Goal: Find specific page/section

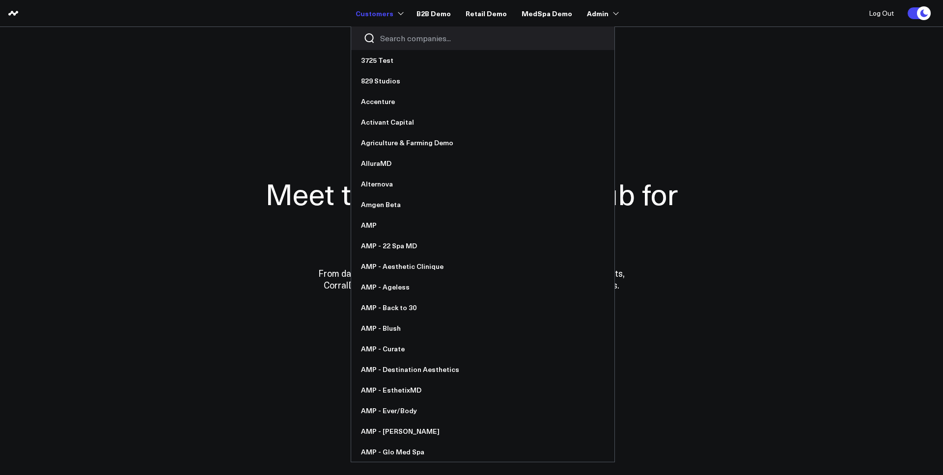
click at [406, 38] on input "Search companies input" at bounding box center [491, 38] width 222 height 11
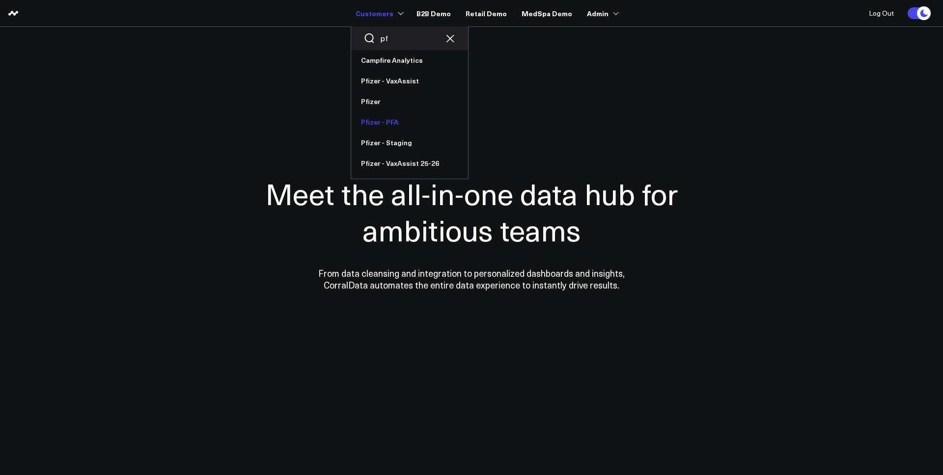
type input "pf"
click at [392, 127] on link "Pfizer - PFA" at bounding box center [409, 122] width 117 height 21
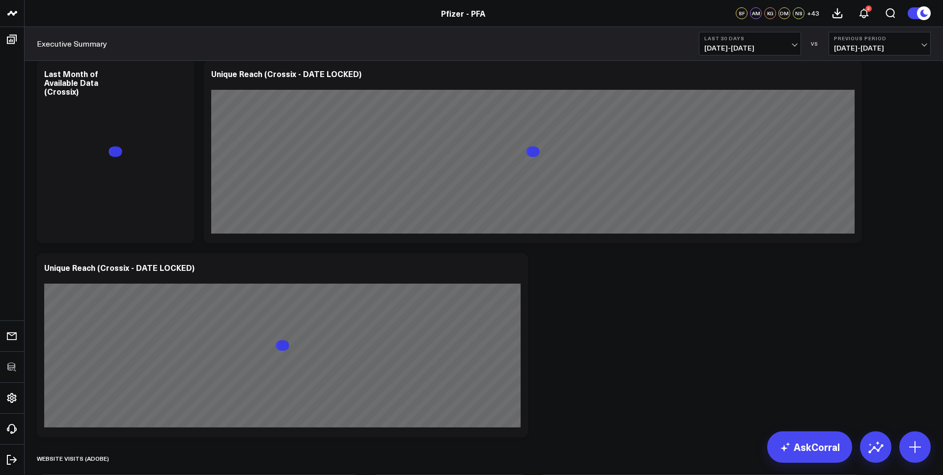
scroll to position [476, 0]
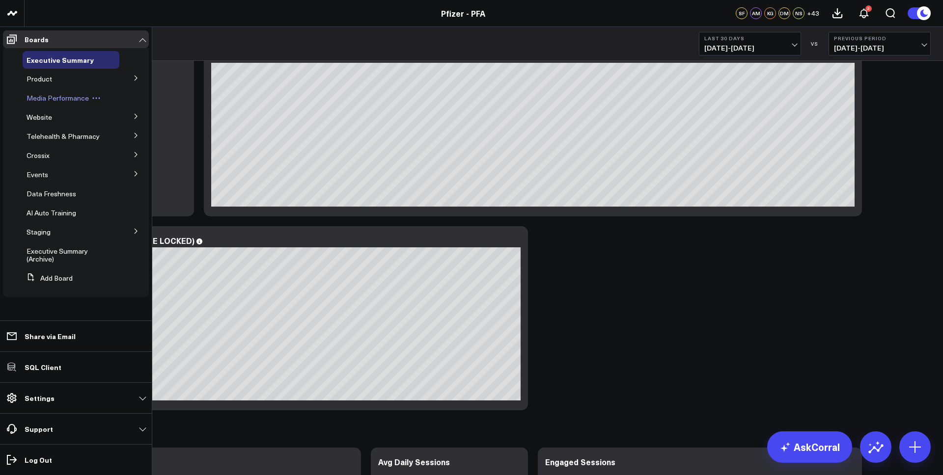
click at [75, 100] on span "Media Performance" at bounding box center [58, 97] width 62 height 9
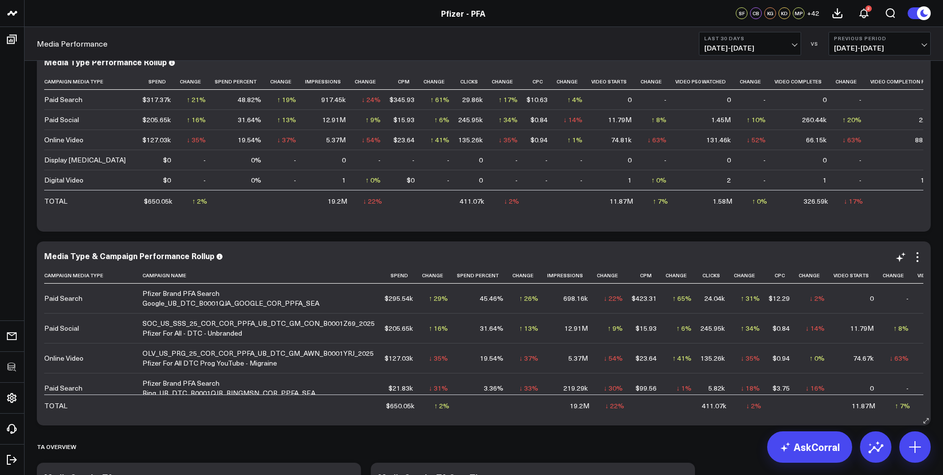
scroll to position [163, 0]
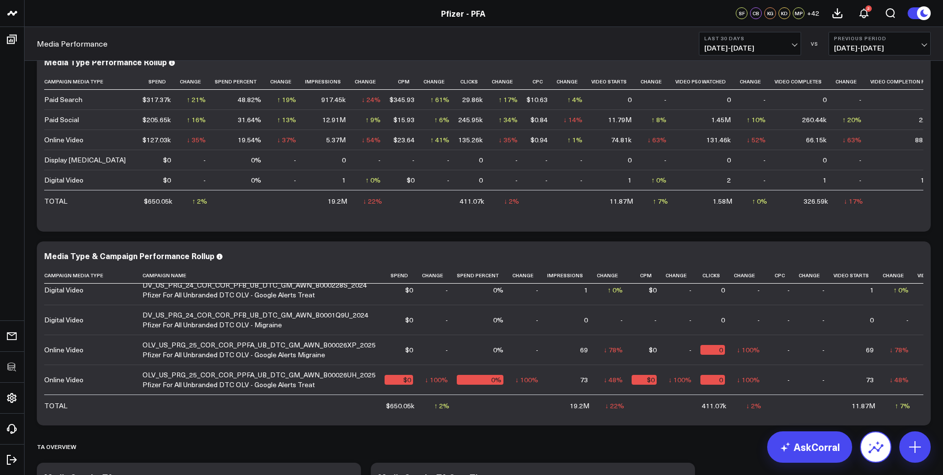
click at [873, 453] on icon at bounding box center [875, 447] width 16 height 16
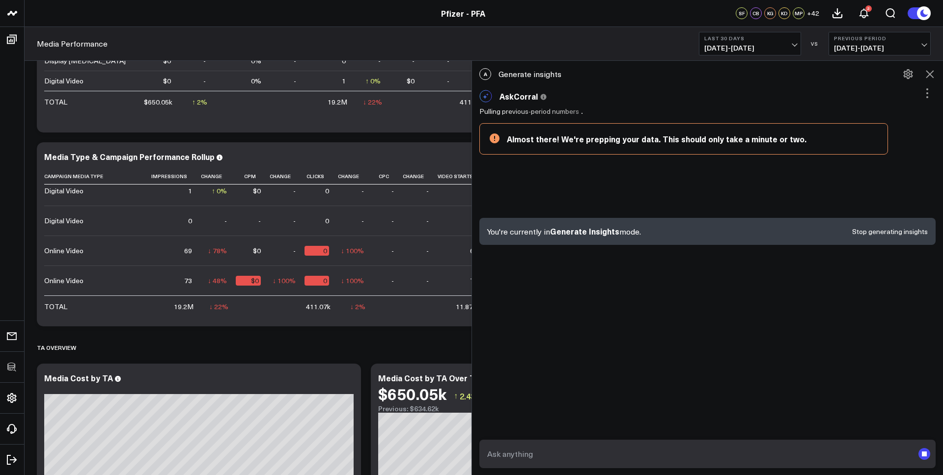
scroll to position [0, 396]
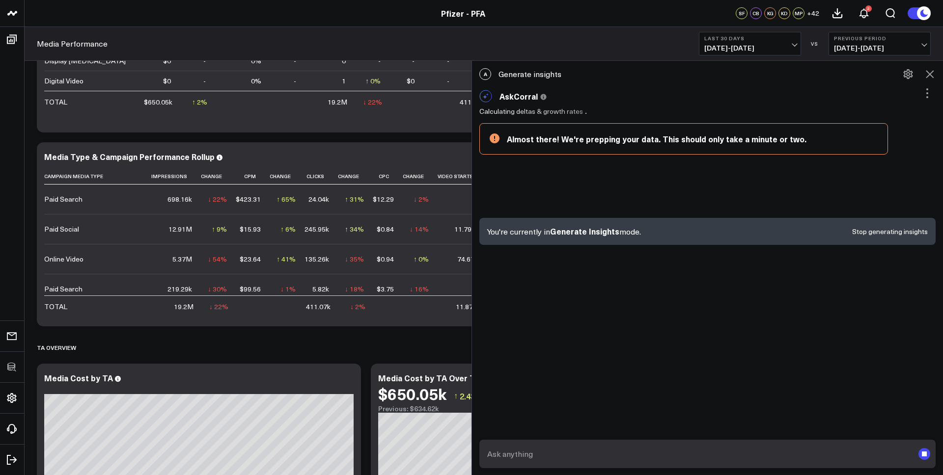
click at [741, 44] on span "07/14/25 - 08/12/25" at bounding box center [749, 48] width 91 height 8
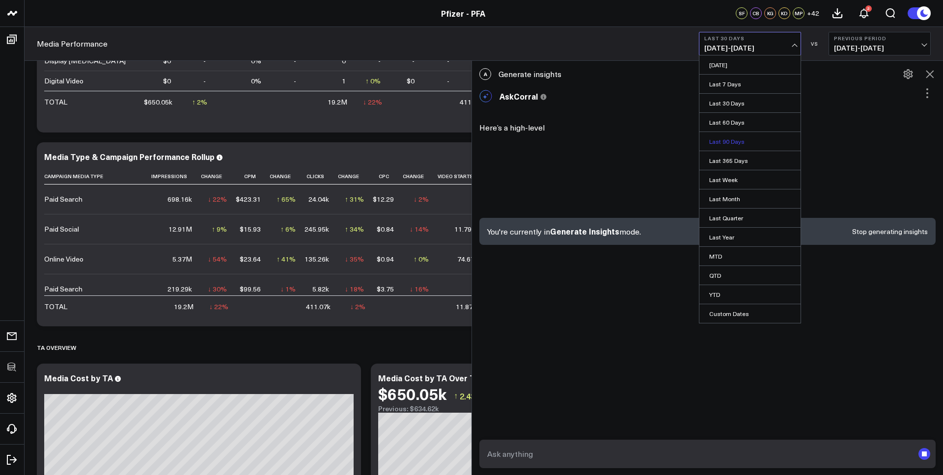
click at [731, 143] on link "Last 90 Days" at bounding box center [749, 141] width 101 height 19
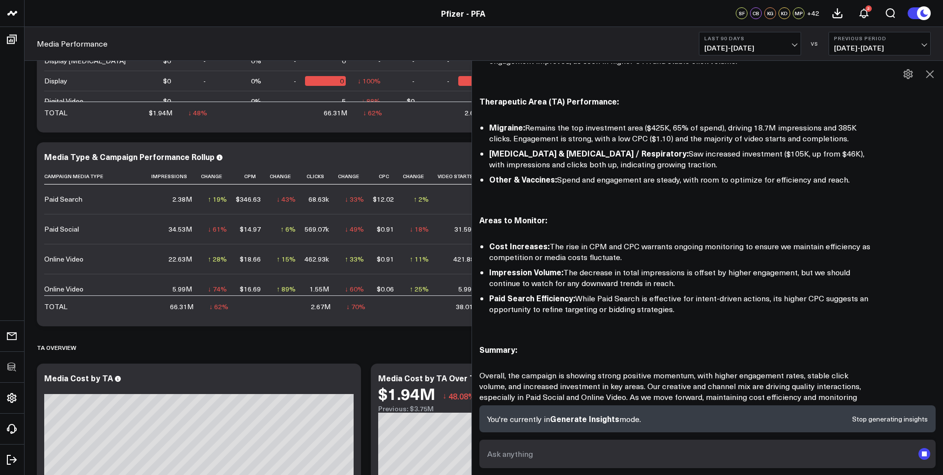
scroll to position [520, 0]
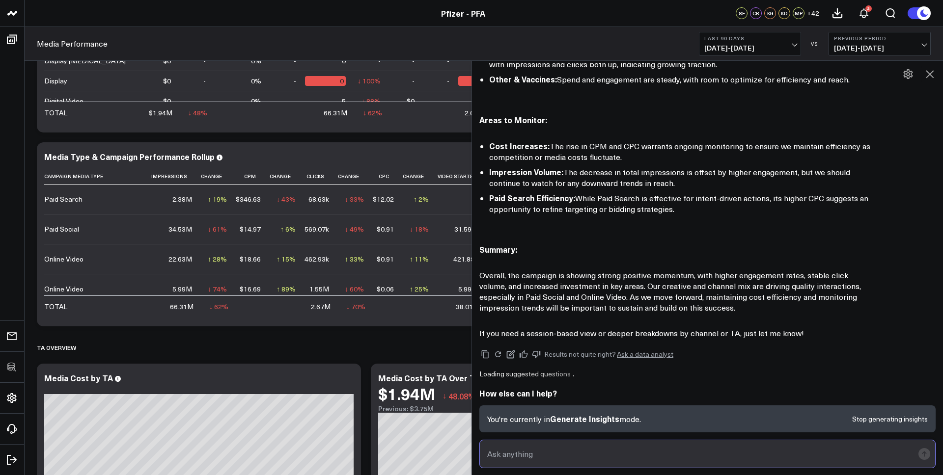
click at [584, 457] on input "text" at bounding box center [699, 454] width 429 height 18
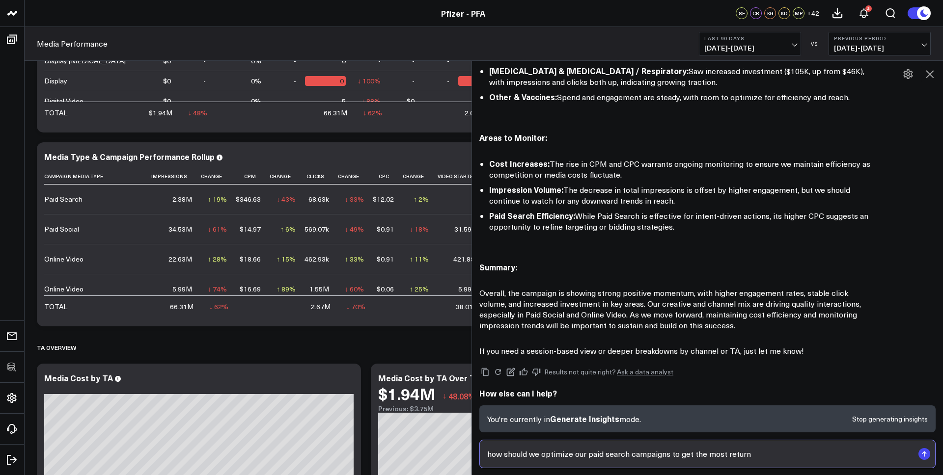
type input "how should we optimize our paid search campaigns to get the most return?"
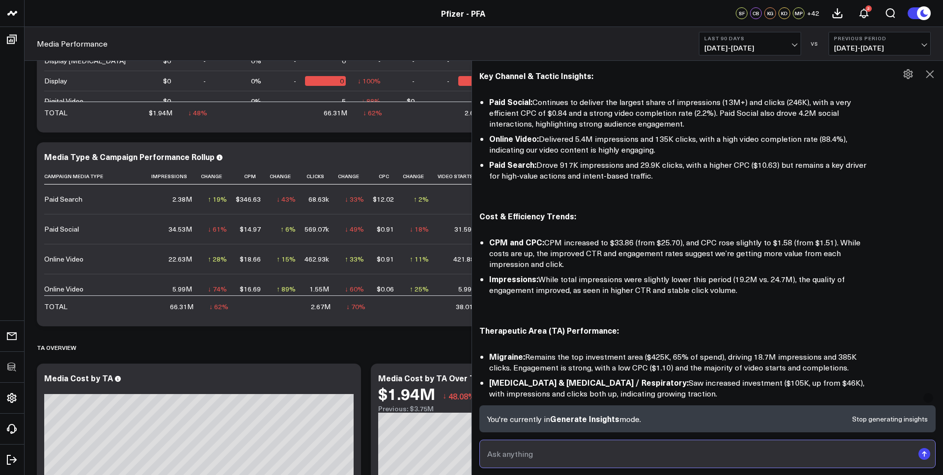
scroll to position [264, 0]
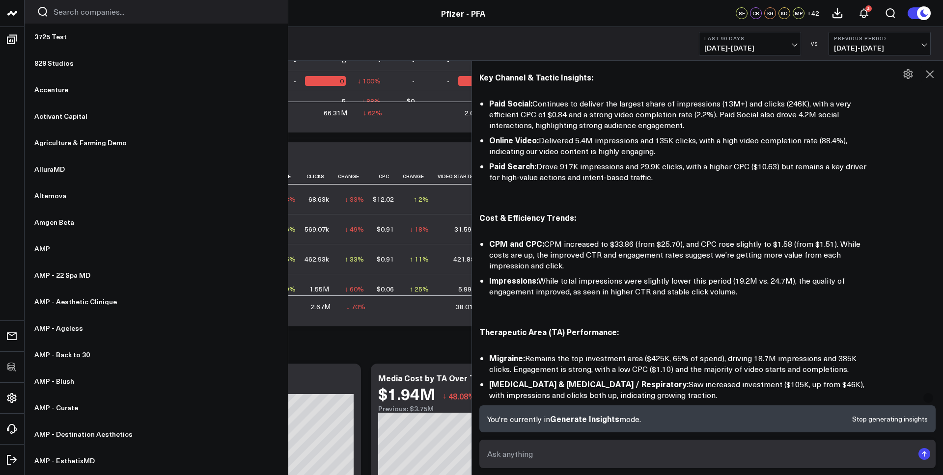
click at [89, 10] on input "Search companies input" at bounding box center [165, 11] width 222 height 11
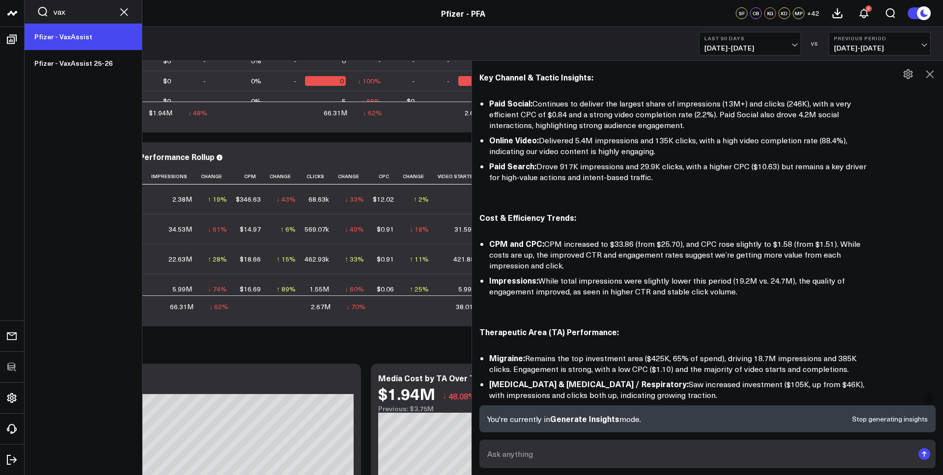
type input "vax"
click at [87, 35] on link "Pfizer - VaxAssist" at bounding box center [83, 37] width 117 height 27
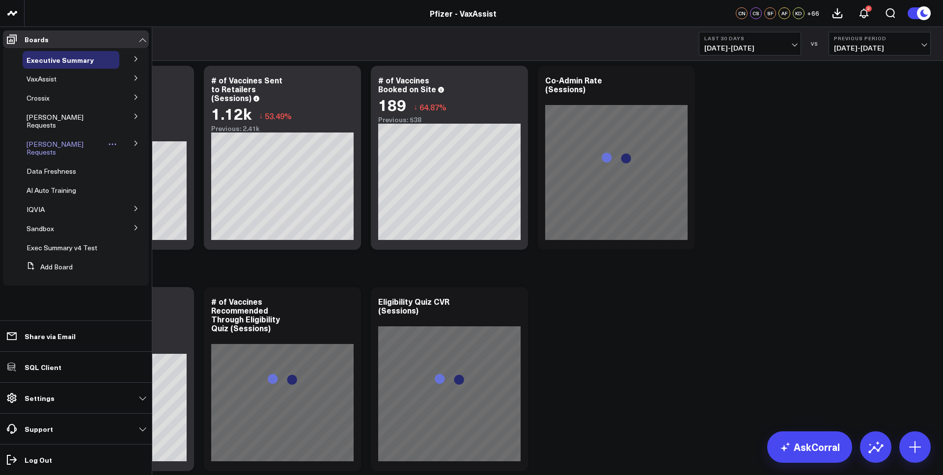
scroll to position [45, 0]
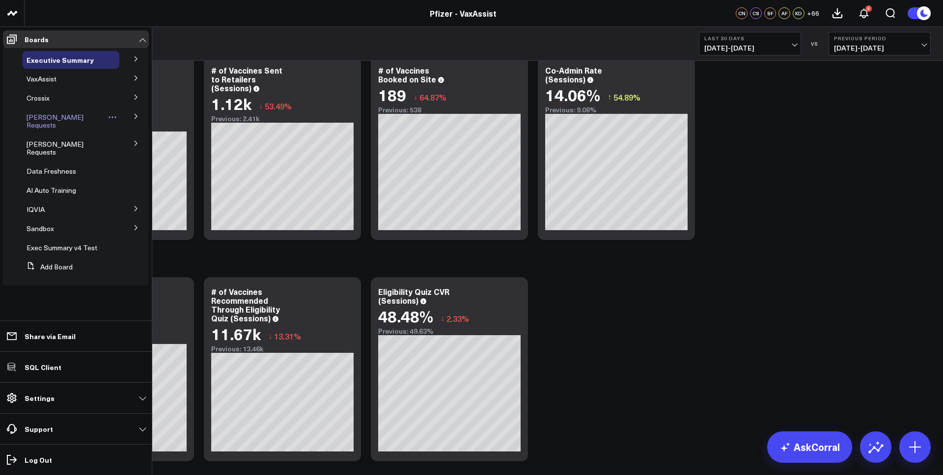
click at [54, 118] on span "[PERSON_NAME] Requests" at bounding box center [55, 120] width 57 height 17
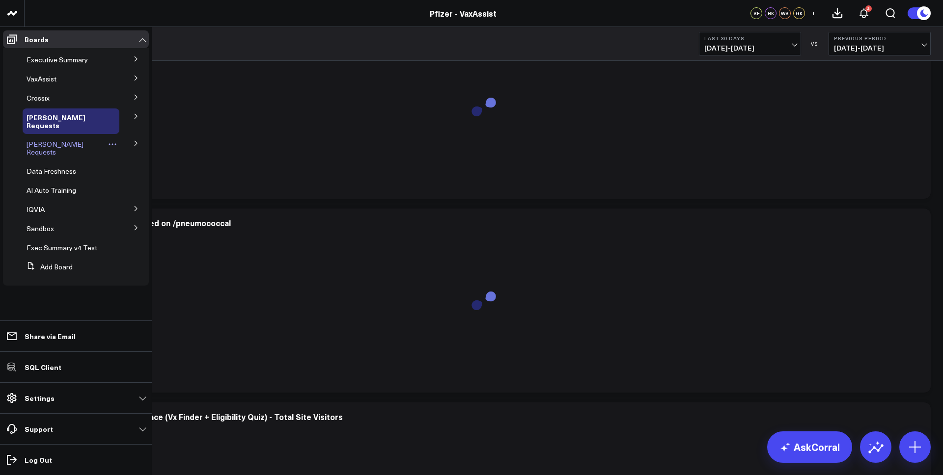
scroll to position [59, 0]
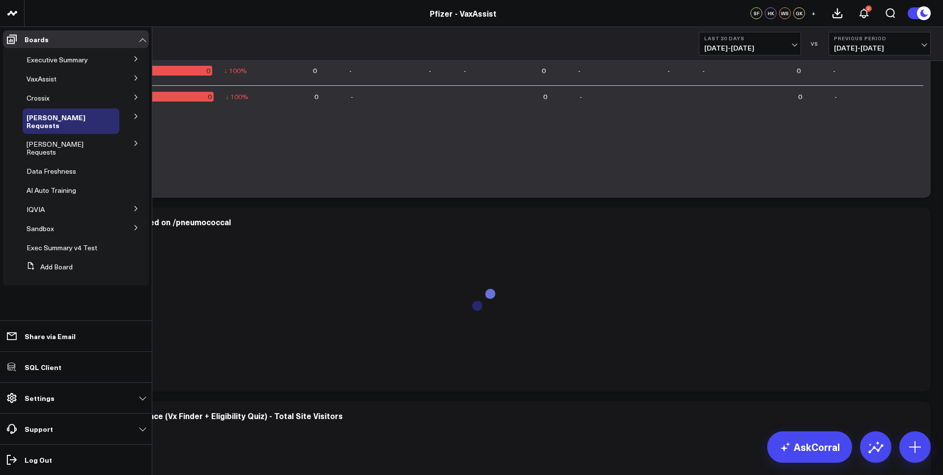
click at [134, 206] on icon at bounding box center [136, 209] width 6 height 6
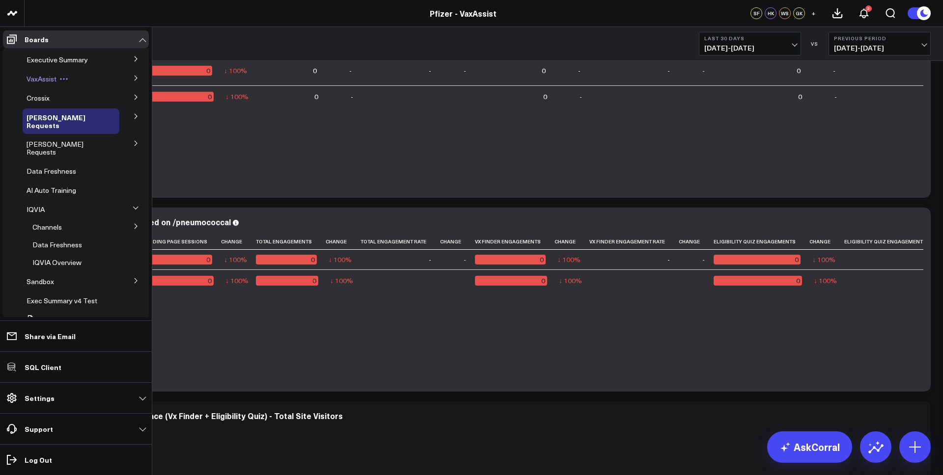
click at [48, 81] on span "VaxAssist" at bounding box center [42, 78] width 30 height 9
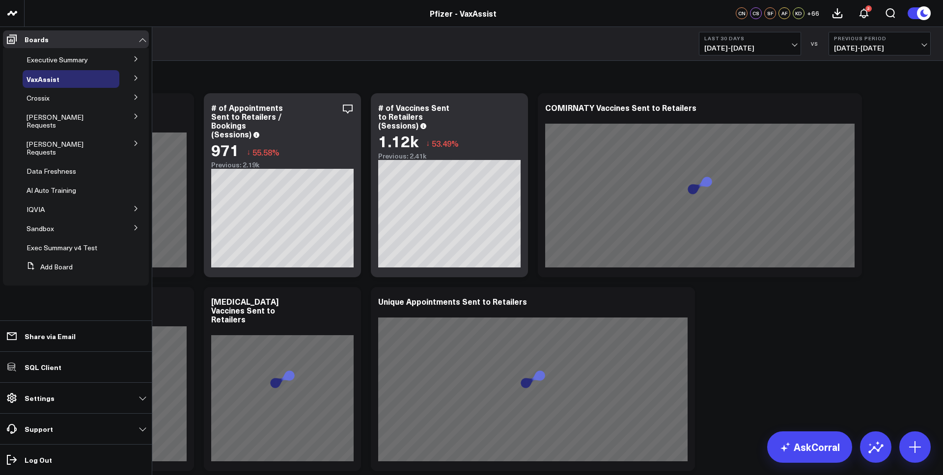
click at [135, 76] on icon at bounding box center [136, 78] width 6 height 6
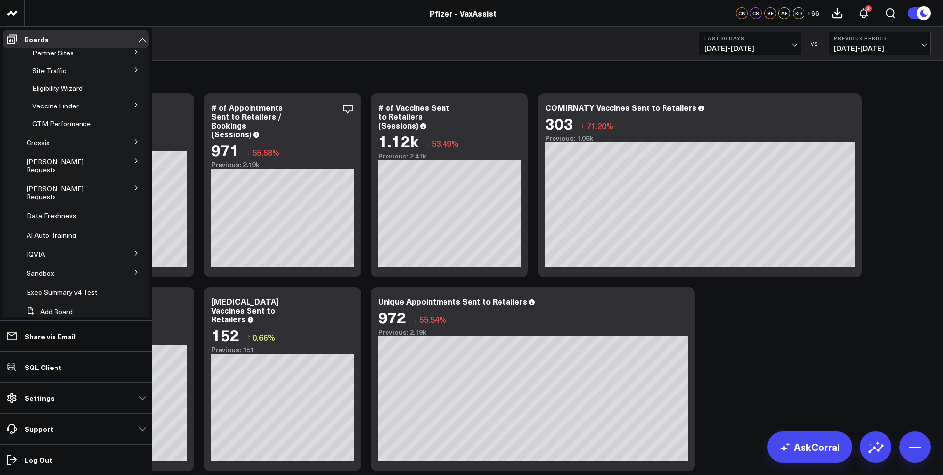
scroll to position [126, 0]
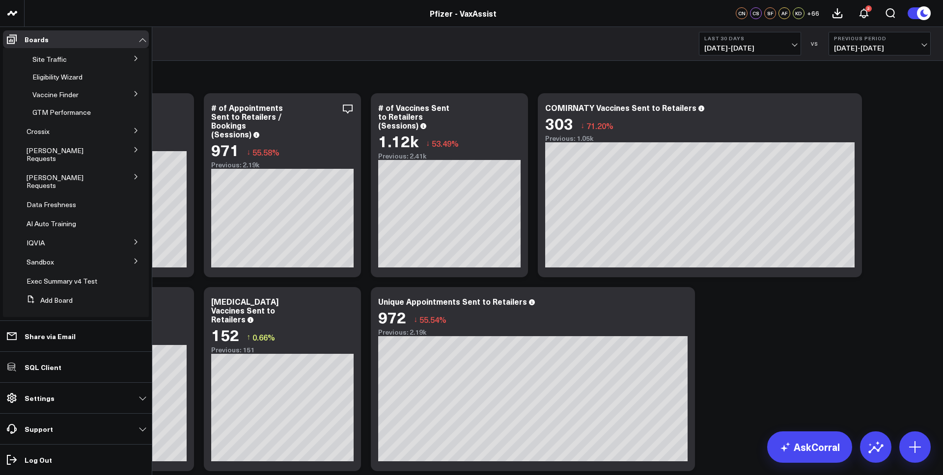
click at [133, 134] on icon at bounding box center [136, 131] width 6 height 6
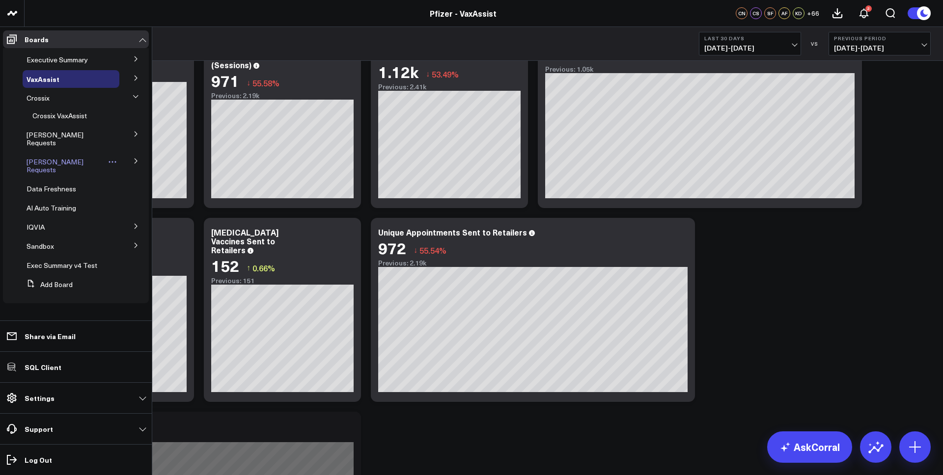
scroll to position [70, 0]
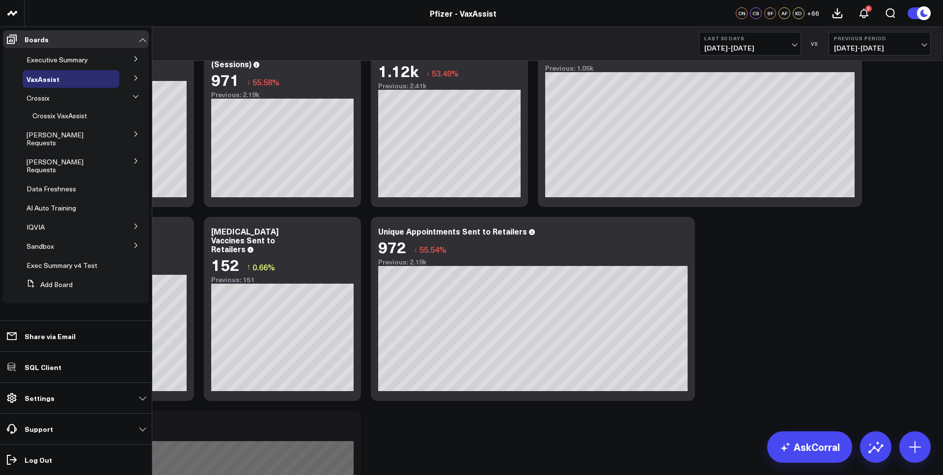
click at [136, 223] on icon at bounding box center [136, 226] width 6 height 6
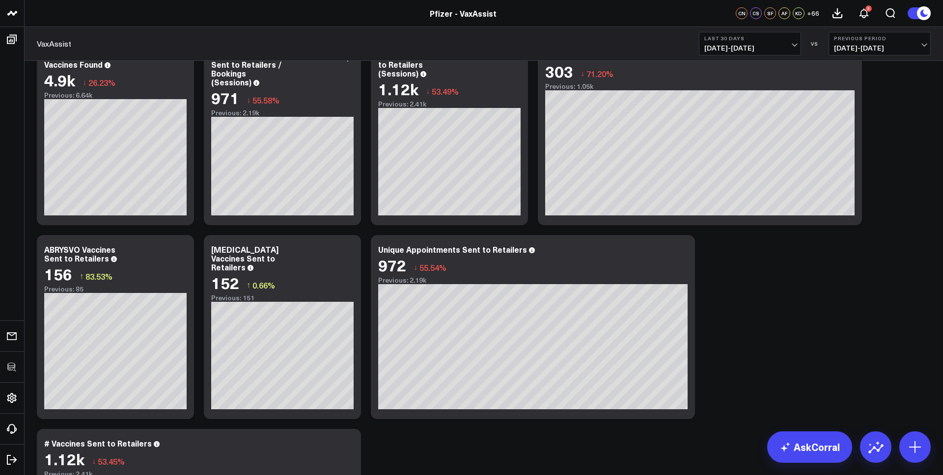
scroll to position [0, 0]
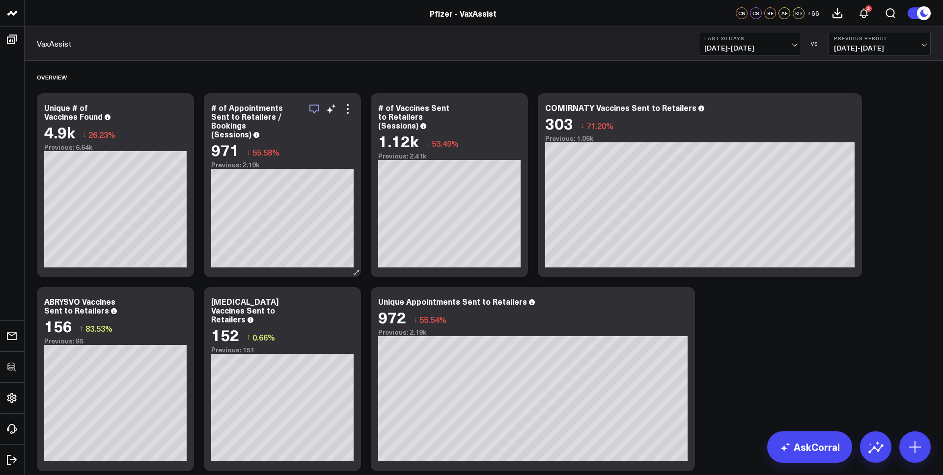
click at [318, 108] on icon "button" at bounding box center [314, 109] width 10 height 9
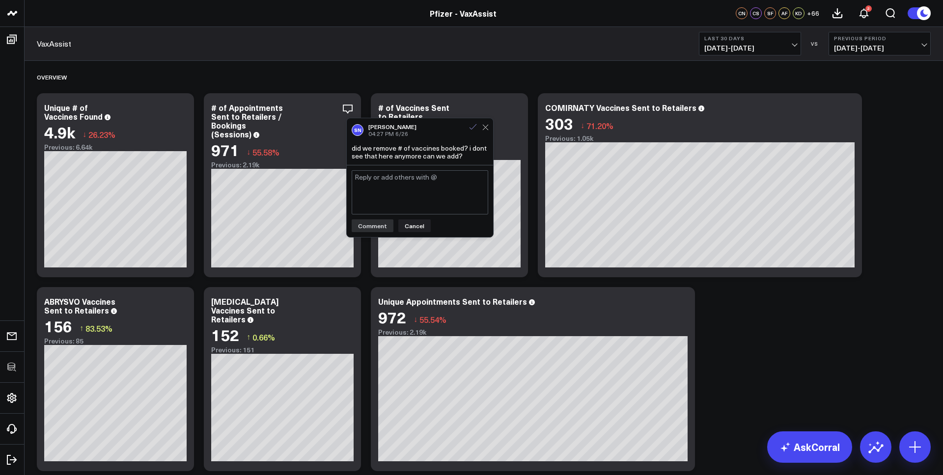
click at [473, 128] on icon at bounding box center [472, 127] width 9 height 9
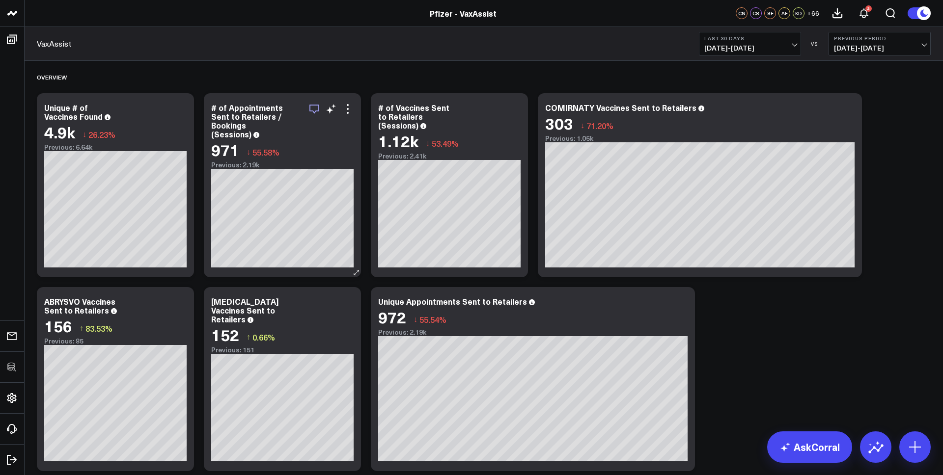
click at [311, 107] on icon "button" at bounding box center [314, 109] width 12 height 12
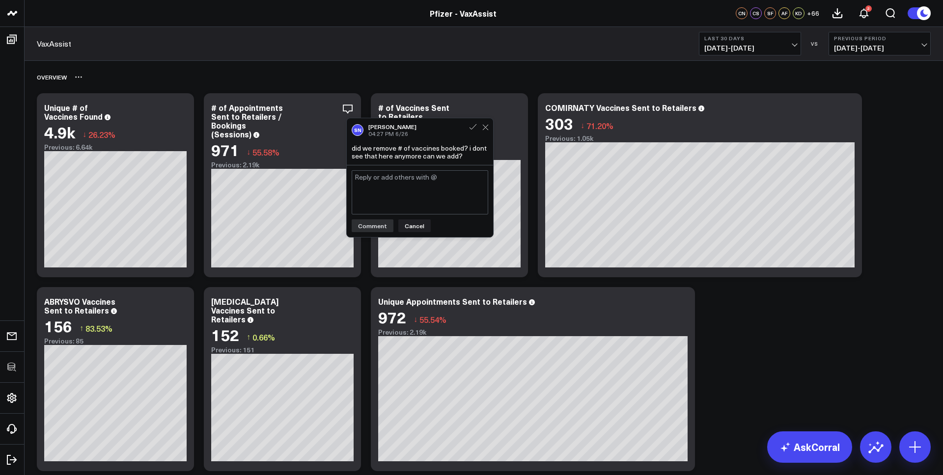
click at [352, 79] on div "Overview" at bounding box center [483, 77] width 893 height 23
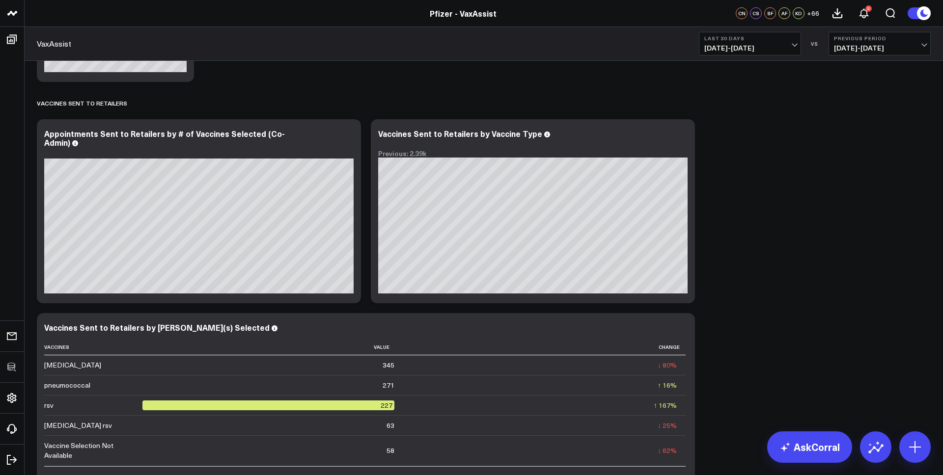
scroll to position [963, 0]
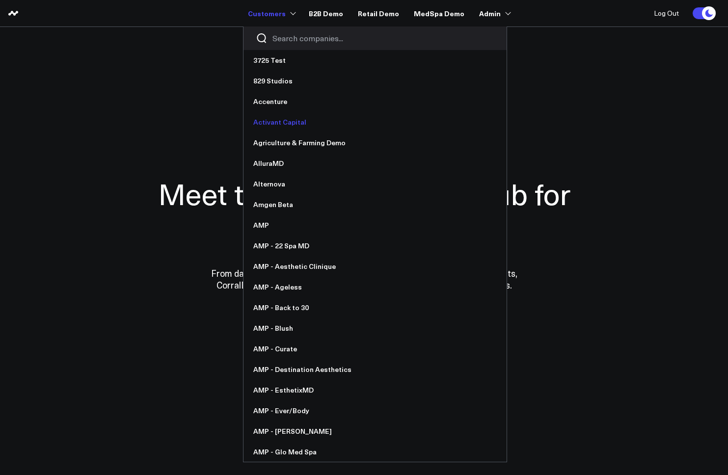
click at [281, 130] on link "Activant Capital" at bounding box center [374, 122] width 263 height 21
